Goal: Feedback & Contribution: Leave review/rating

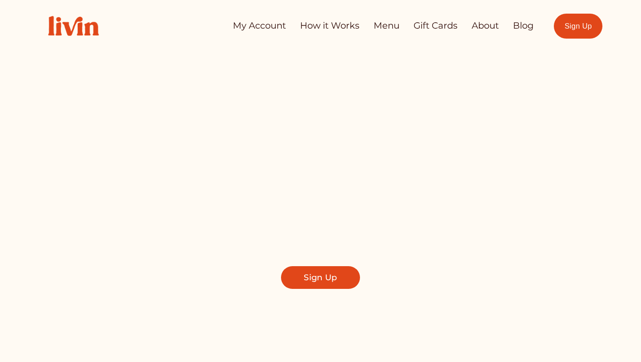
click at [265, 25] on link "My Account" at bounding box center [259, 26] width 53 height 18
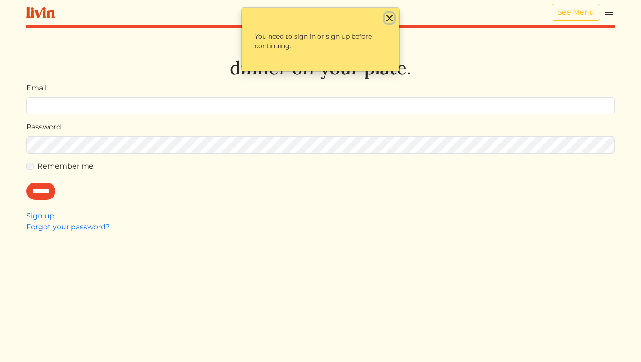
click at [390, 19] on button "Close" at bounding box center [389, 18] width 10 height 10
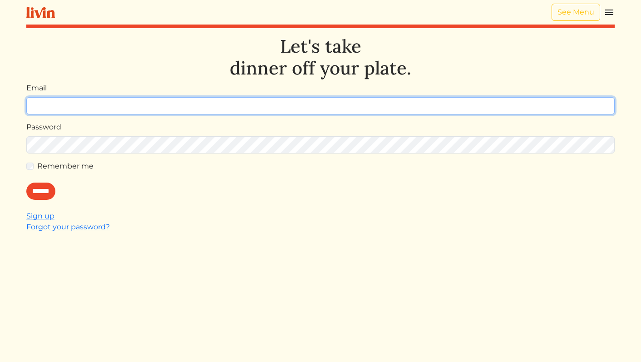
click at [319, 102] on input "Email" at bounding box center [320, 105] width 588 height 17
type input "**********"
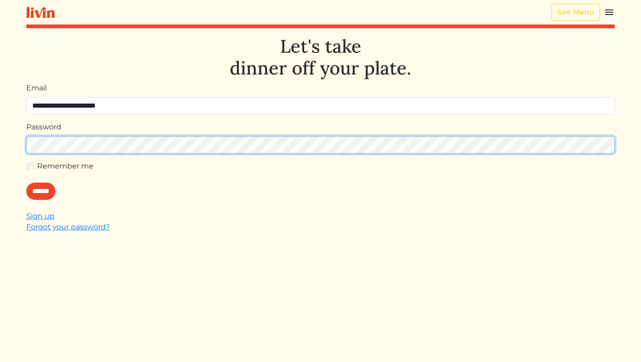
click at [26, 182] on input "******" at bounding box center [40, 190] width 29 height 17
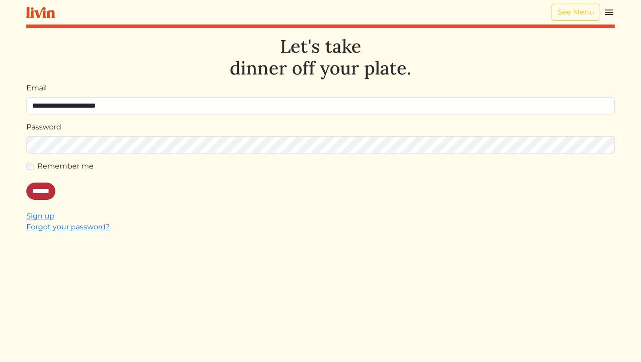
click at [53, 191] on input "******" at bounding box center [40, 190] width 29 height 17
click at [584, 12] on link "See Menu" at bounding box center [575, 12] width 49 height 17
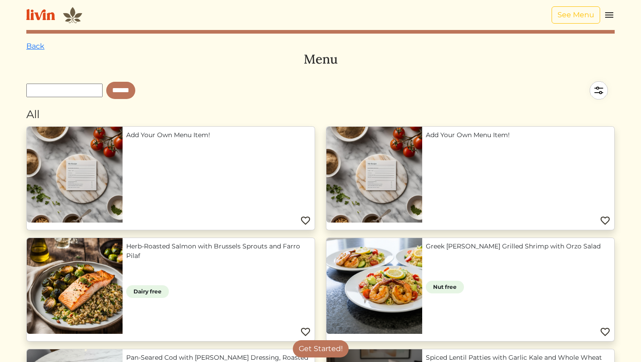
click at [612, 15] on img at bounding box center [609, 15] width 11 height 11
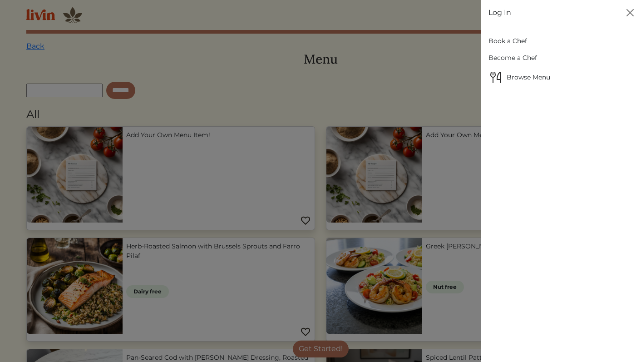
click at [500, 11] on link "Log In" at bounding box center [499, 12] width 23 height 11
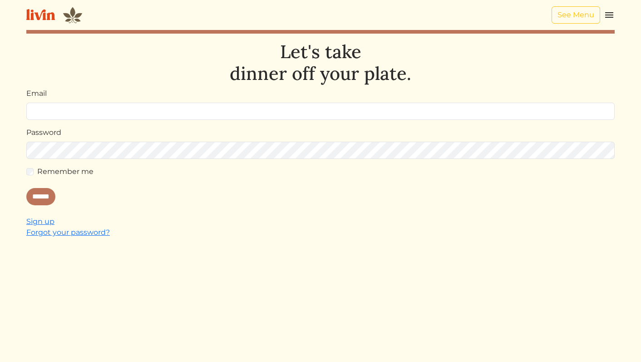
click at [426, 107] on input "Email" at bounding box center [320, 111] width 588 height 17
type input "**********"
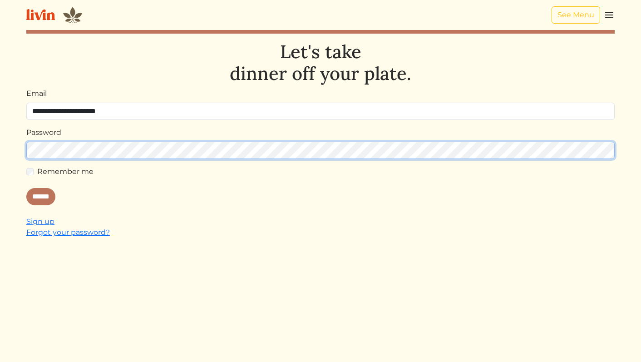
click at [26, 188] on input "******" at bounding box center [40, 196] width 29 height 17
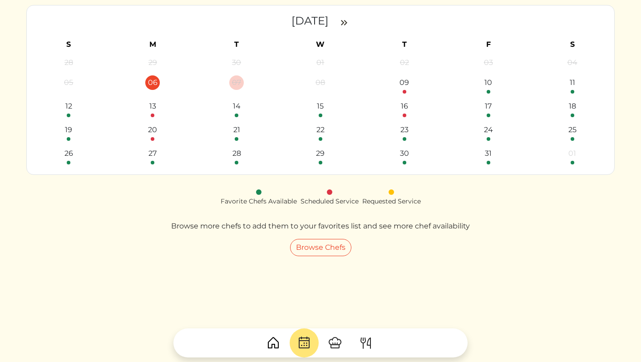
scroll to position [106, 0]
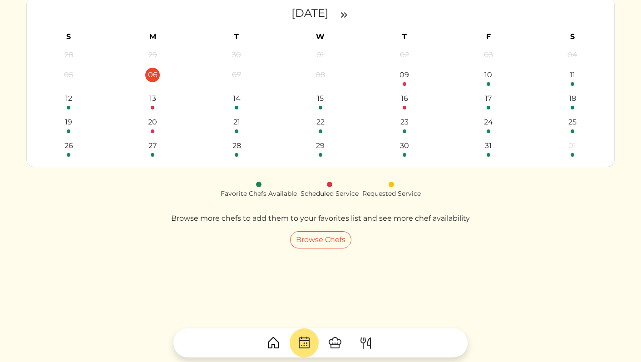
click at [302, 342] on img at bounding box center [304, 342] width 15 height 15
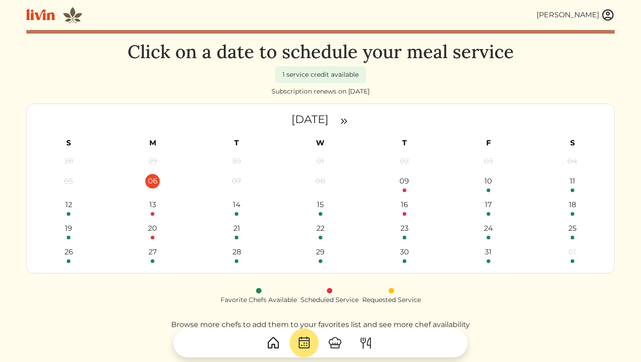
click at [274, 346] on img at bounding box center [273, 342] width 15 height 15
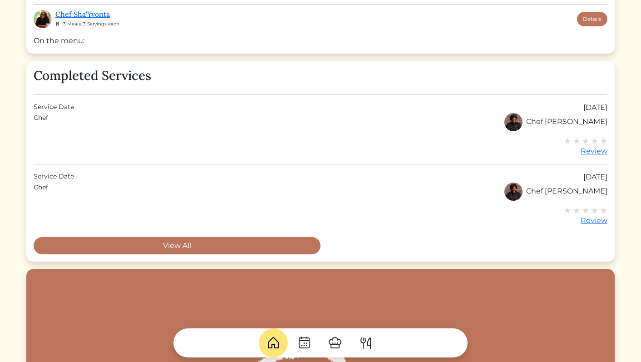
scroll to position [360, 0]
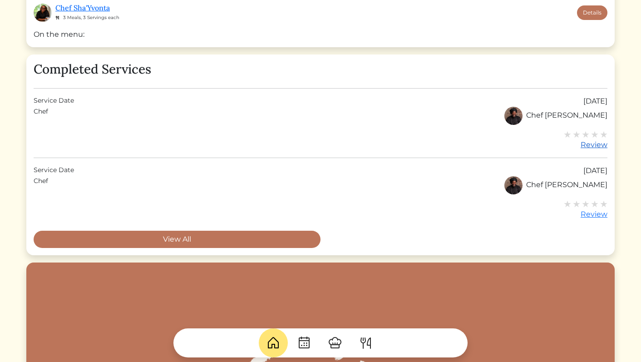
click at [602, 135] on img at bounding box center [603, 134] width 7 height 7
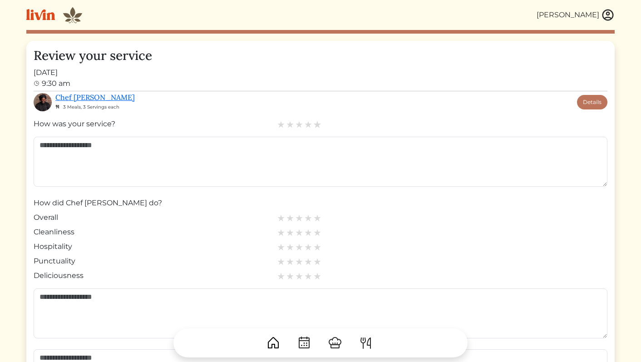
click at [317, 127] on img at bounding box center [317, 124] width 8 height 8
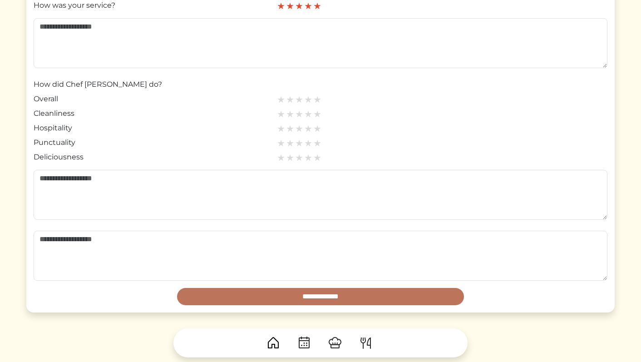
scroll to position [190, 0]
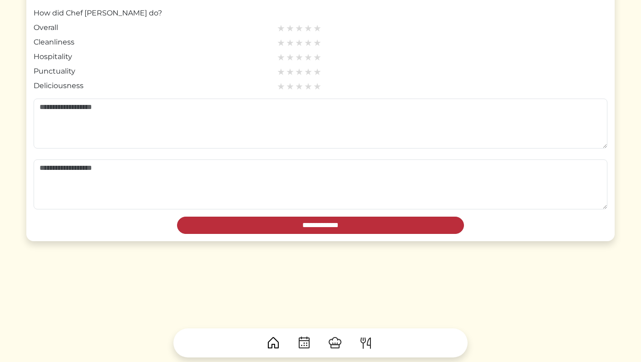
click at [409, 229] on input "**********" at bounding box center [320, 224] width 287 height 17
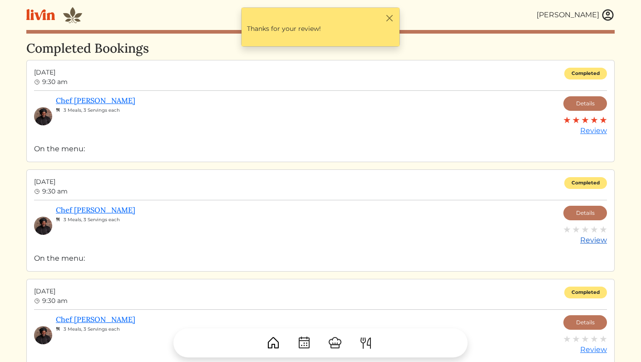
click at [602, 228] on img at bounding box center [603, 229] width 7 height 7
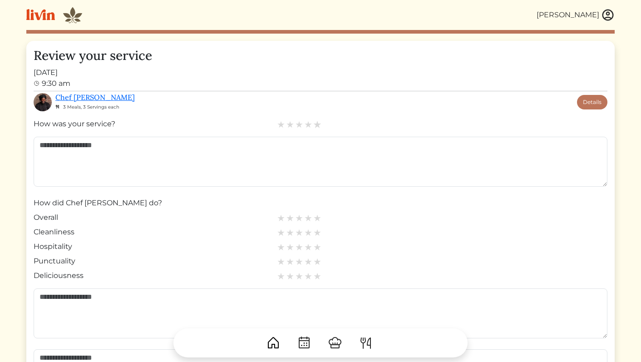
click at [318, 123] on img at bounding box center [317, 124] width 8 height 8
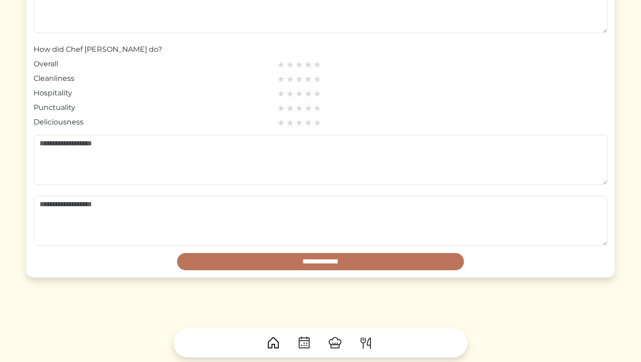
scroll to position [190, 0]
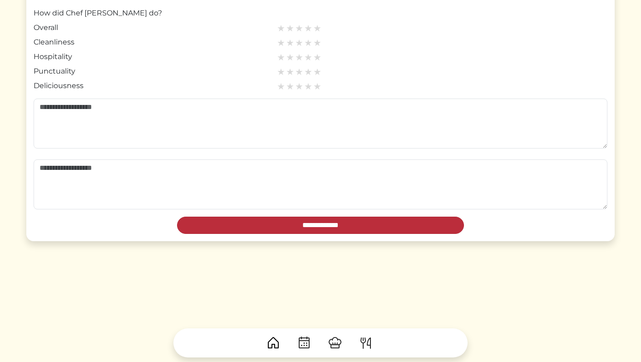
click at [325, 221] on input "**********" at bounding box center [320, 224] width 287 height 17
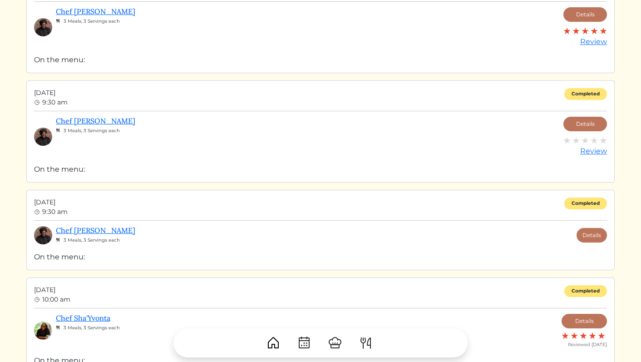
scroll to position [201, 0]
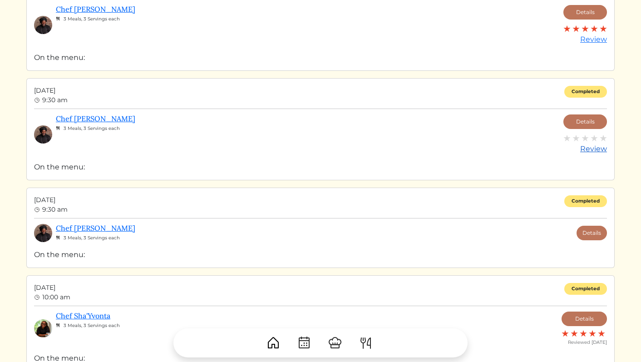
click at [604, 138] on img at bounding box center [603, 137] width 7 height 7
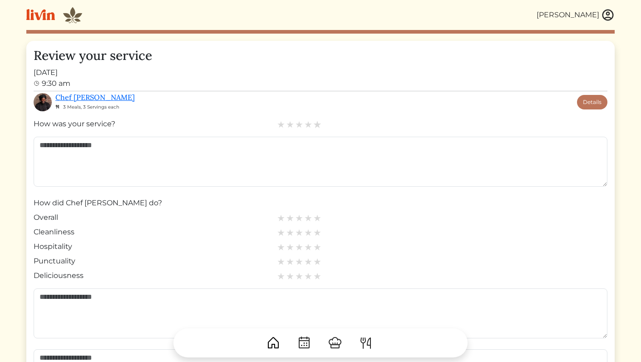
click at [318, 124] on img at bounding box center [317, 124] width 8 height 8
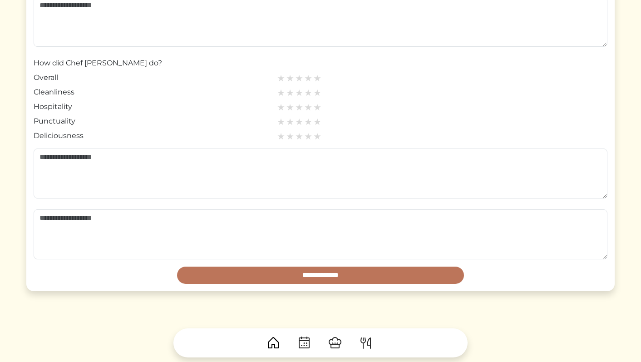
scroll to position [190, 0]
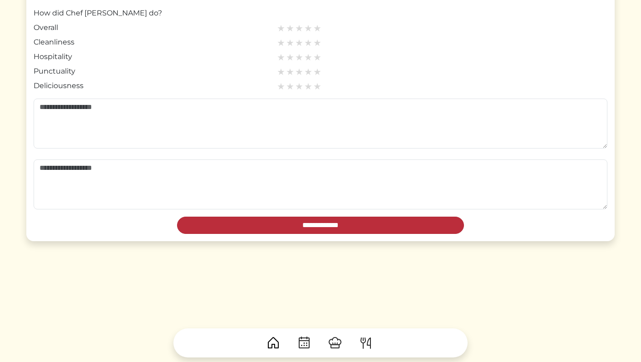
click at [319, 219] on input "**********" at bounding box center [320, 224] width 287 height 17
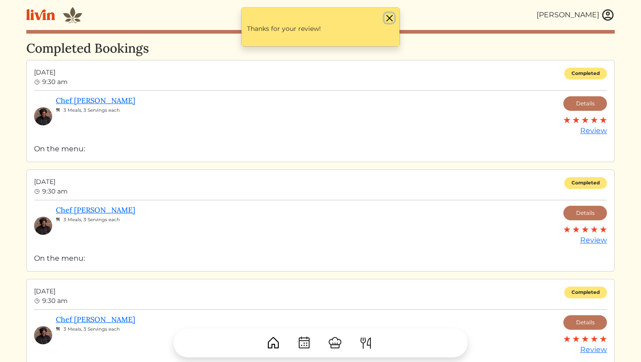
click at [392, 16] on button "Close" at bounding box center [389, 18] width 10 height 10
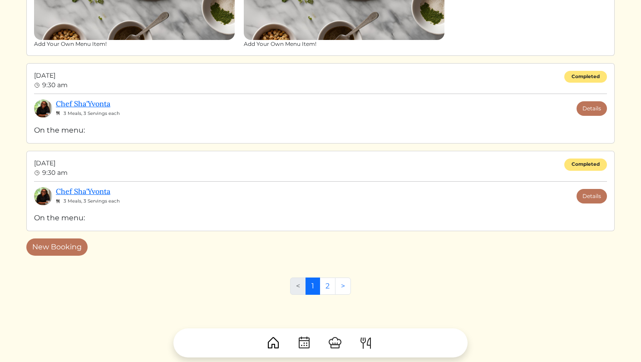
scroll to position [1005, 0]
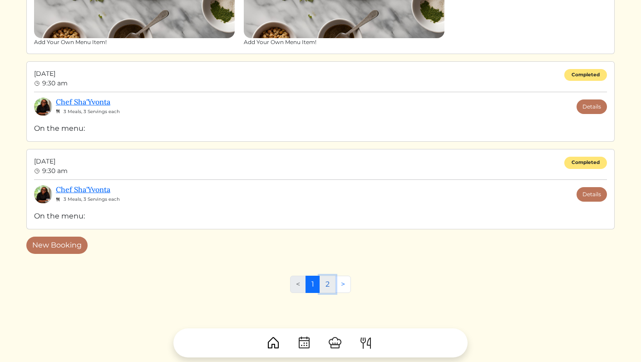
click at [325, 286] on link "2" at bounding box center [327, 283] width 16 height 17
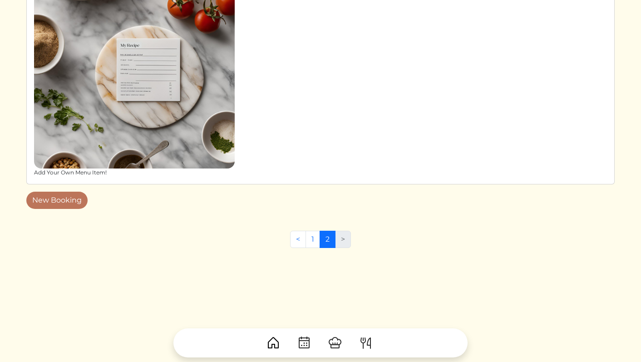
scroll to position [171, 0]
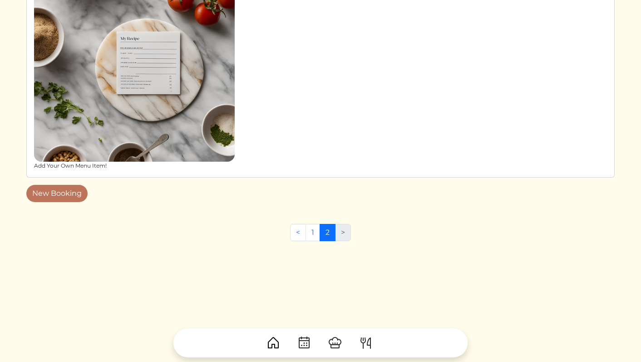
click at [342, 234] on li ">" at bounding box center [342, 232] width 15 height 17
click at [312, 232] on link "1" at bounding box center [312, 232] width 15 height 17
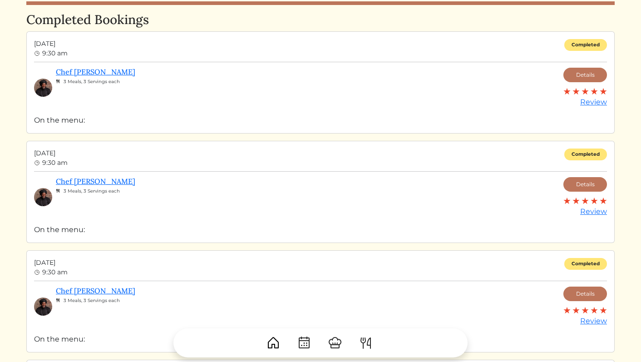
scroll to position [28, 0]
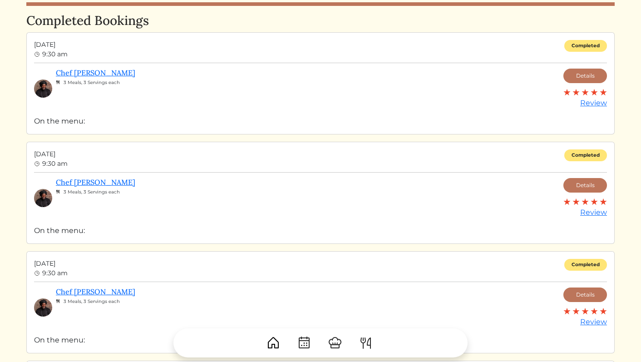
click at [304, 341] on img at bounding box center [304, 342] width 15 height 15
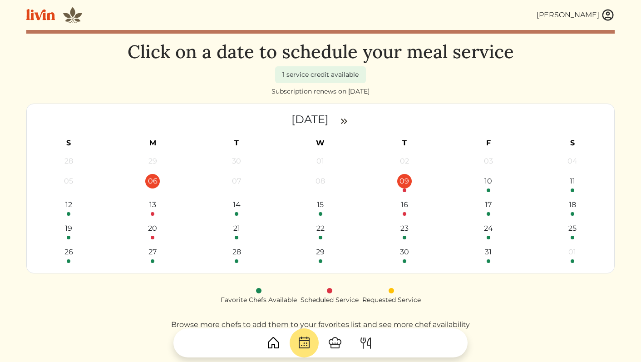
click at [407, 190] on link "09" at bounding box center [404, 183] width 15 height 18
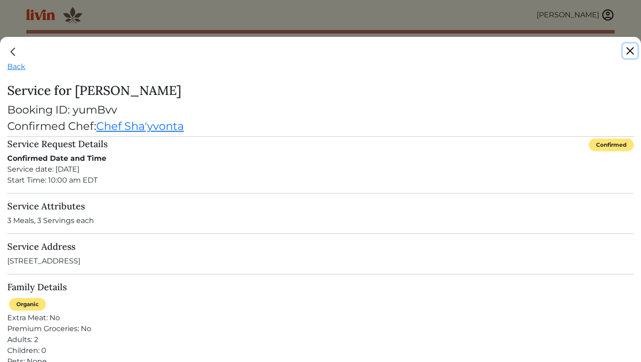
click at [627, 51] on button "Close" at bounding box center [630, 51] width 15 height 15
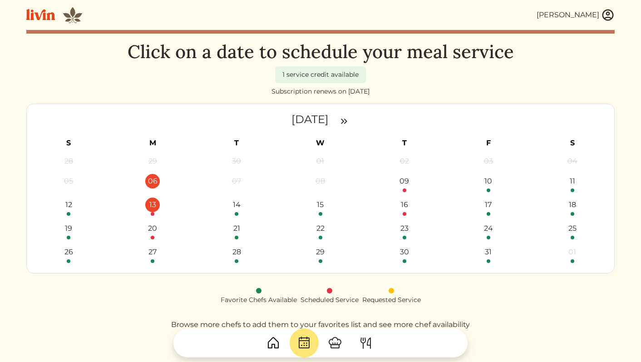
click at [152, 214] on div at bounding box center [153, 214] width 4 height 4
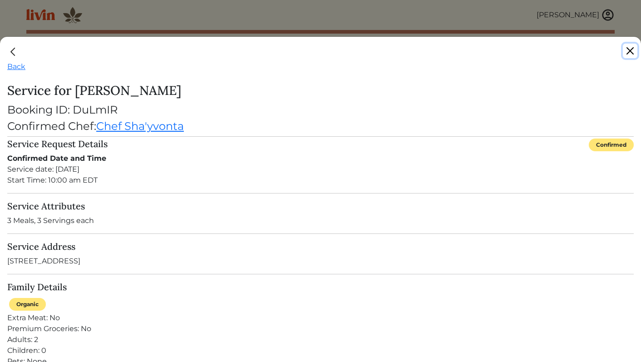
click at [632, 50] on button "Close" at bounding box center [630, 51] width 15 height 15
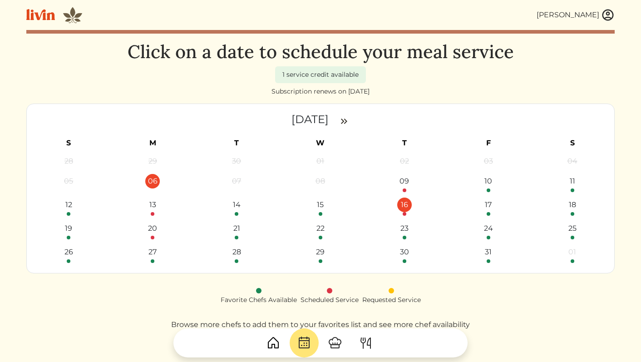
click at [401, 209] on div "16" at bounding box center [404, 204] width 15 height 15
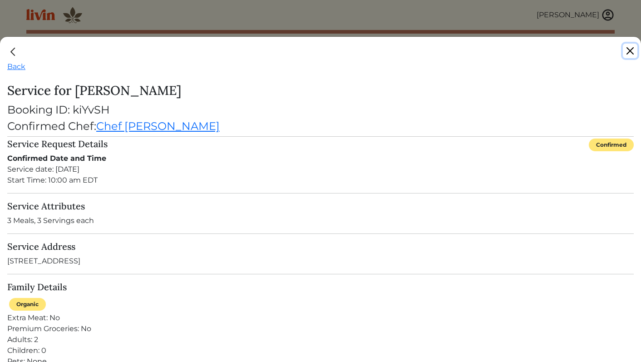
click at [633, 54] on button "Close" at bounding box center [630, 51] width 15 height 15
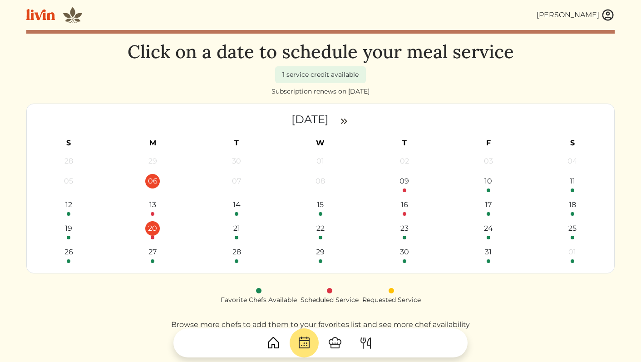
click at [155, 230] on div "20" at bounding box center [152, 228] width 15 height 15
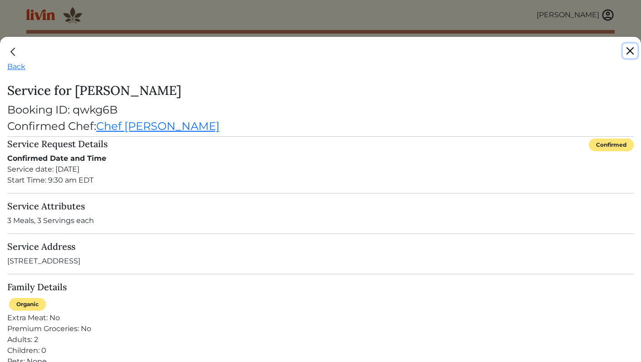
click at [633, 48] on button "Close" at bounding box center [630, 51] width 15 height 15
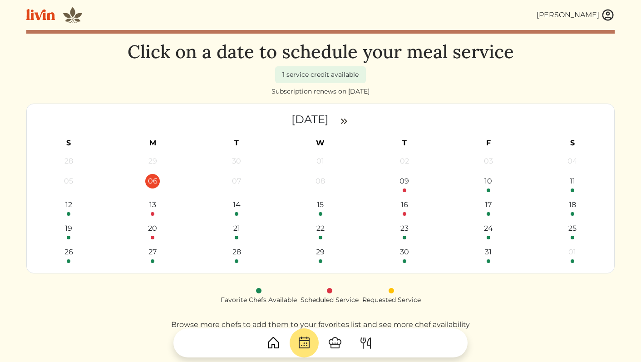
click at [349, 123] on img at bounding box center [344, 121] width 11 height 11
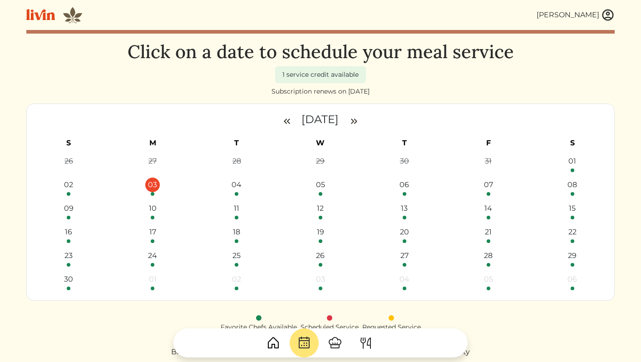
click at [157, 190] on div "03" at bounding box center [152, 184] width 15 height 15
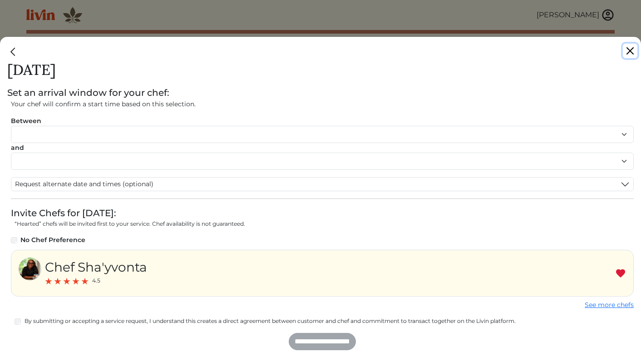
click at [634, 49] on button "Close" at bounding box center [630, 51] width 15 height 15
